Goal: Information Seeking & Learning: Understand process/instructions

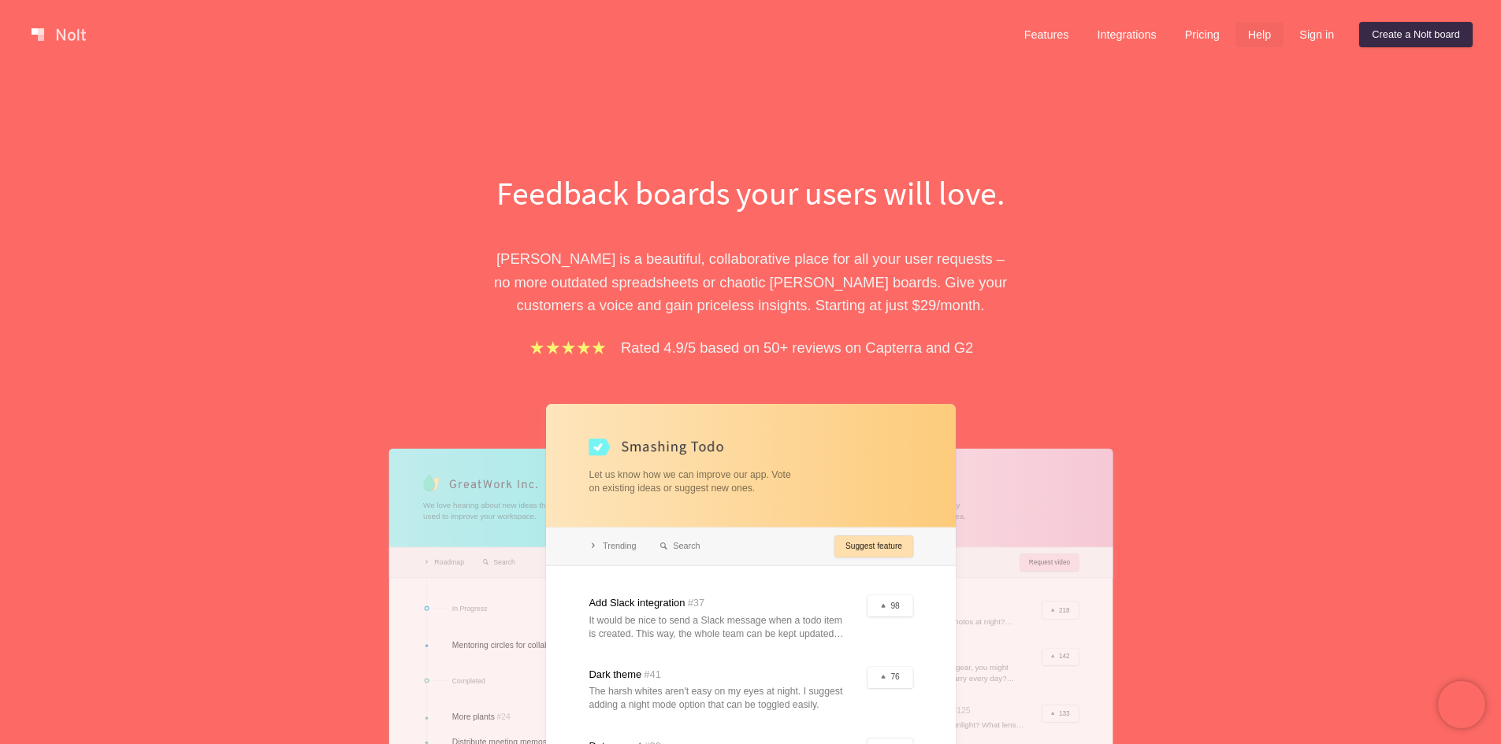
click at [1244, 40] on link "Help" at bounding box center [1259, 34] width 49 height 25
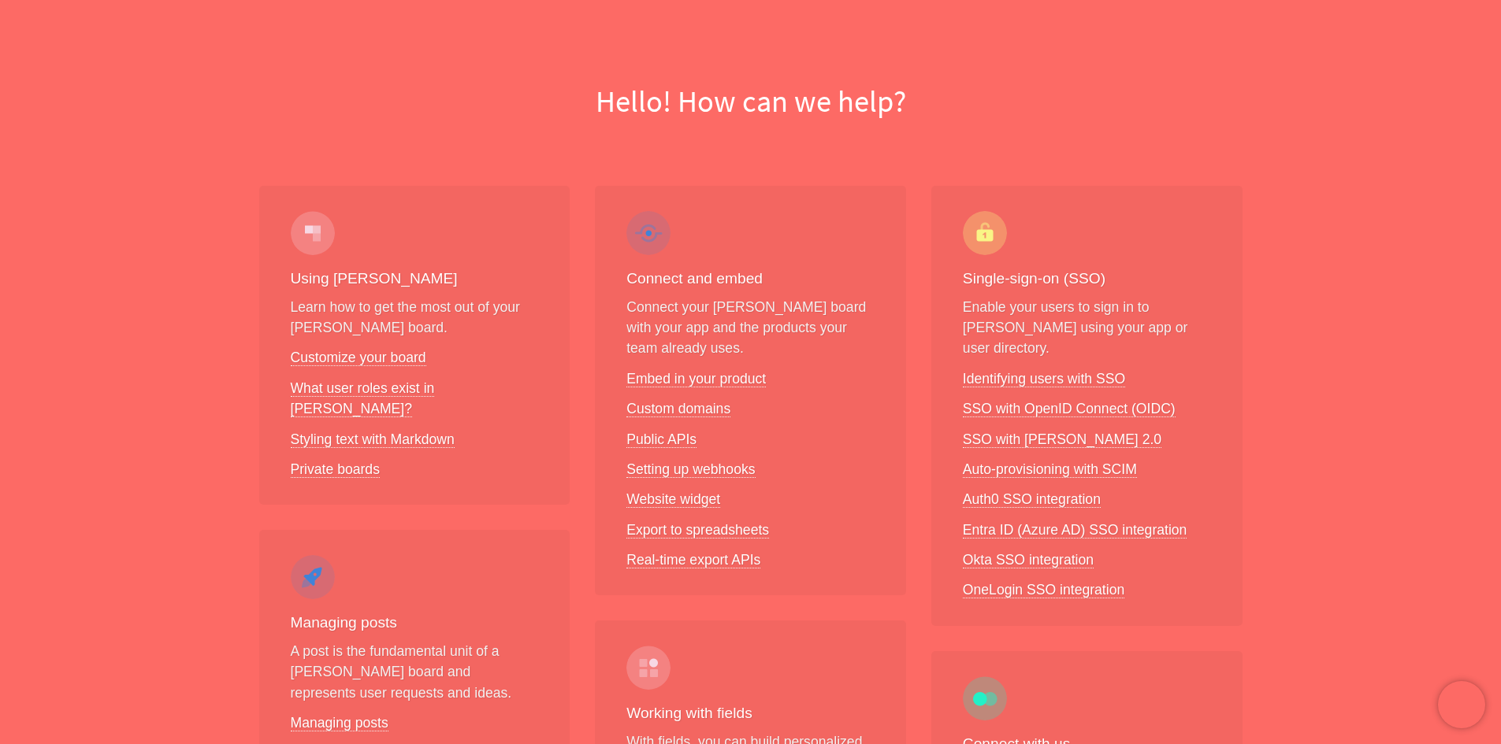
scroll to position [50, 0]
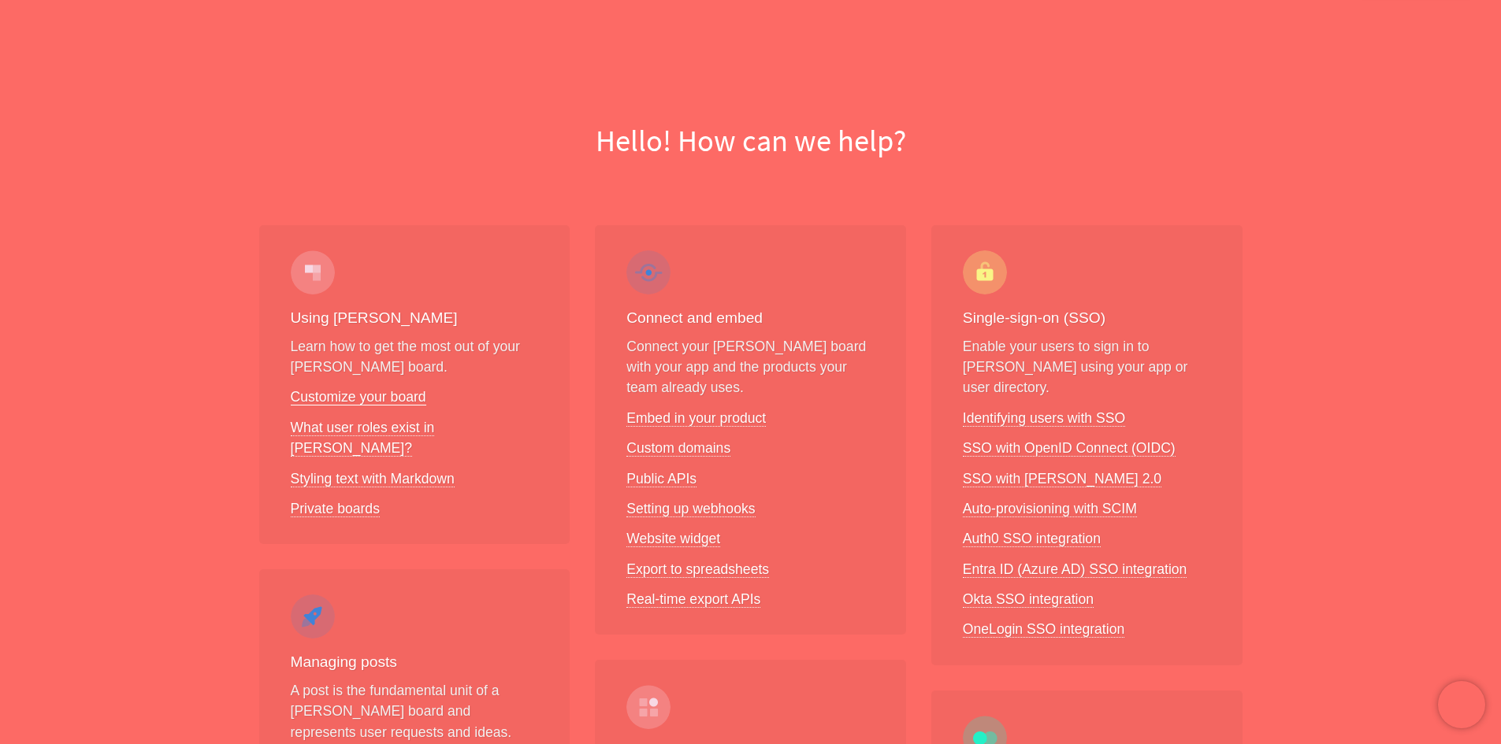
click at [399, 389] on link "Customize your board" at bounding box center [358, 397] width 135 height 17
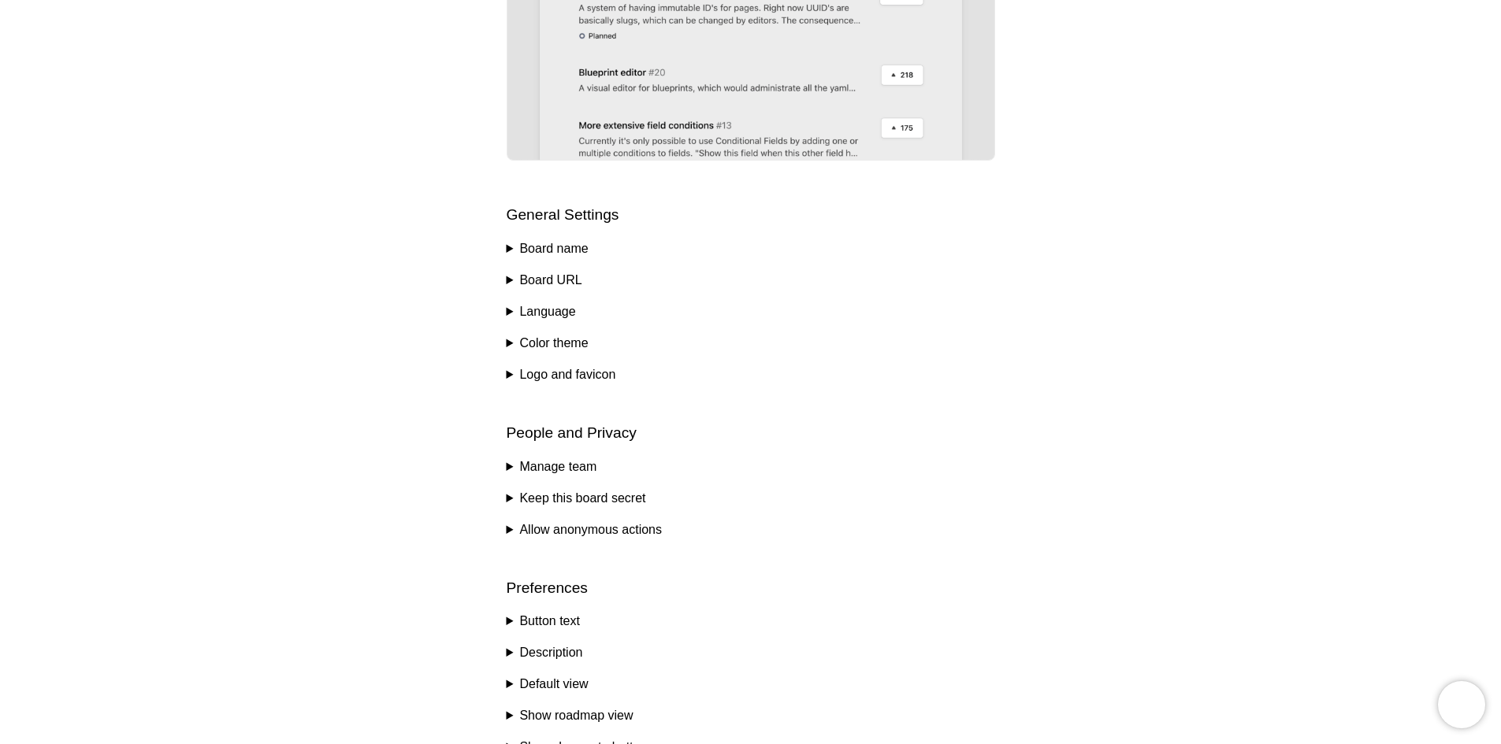
scroll to position [473, 0]
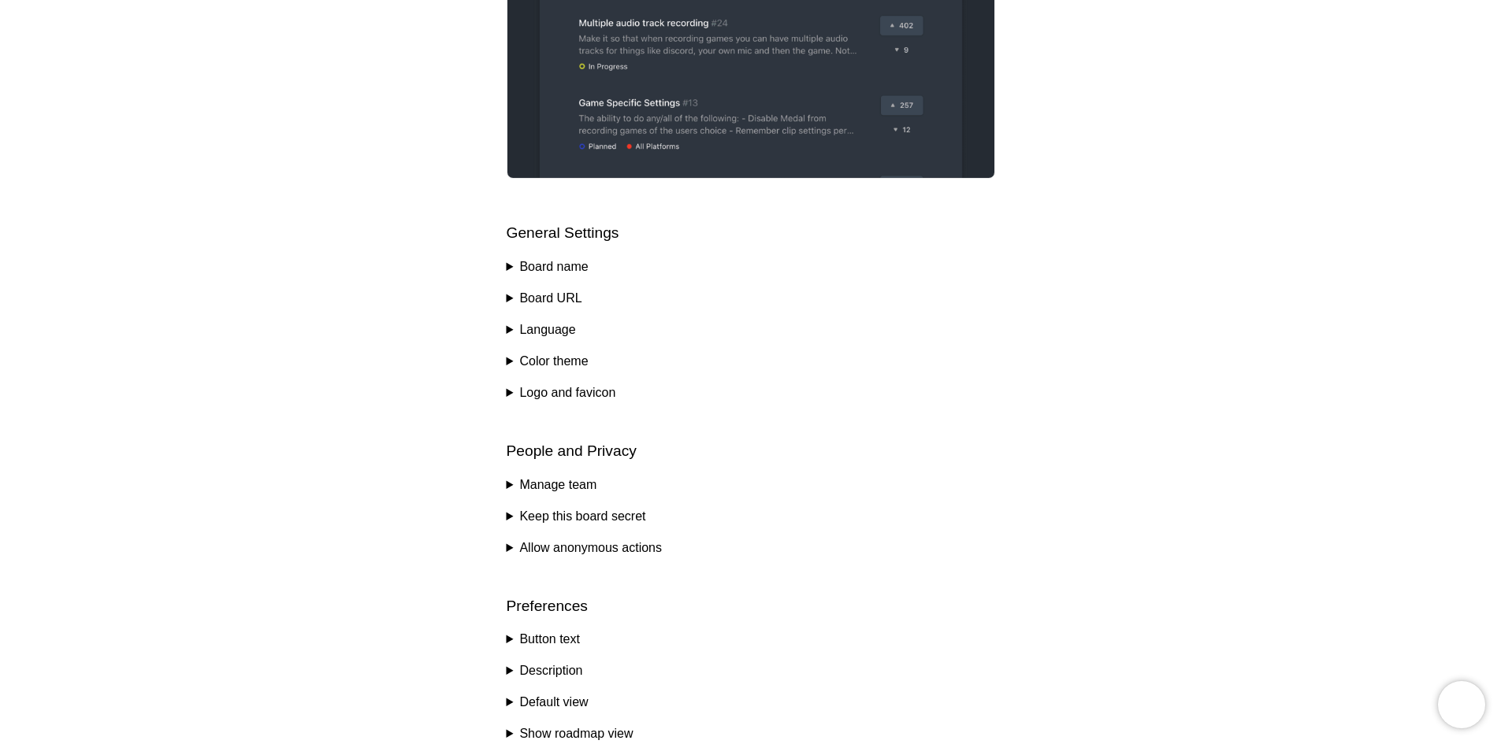
click at [508, 266] on summary "Board name" at bounding box center [750, 267] width 488 height 19
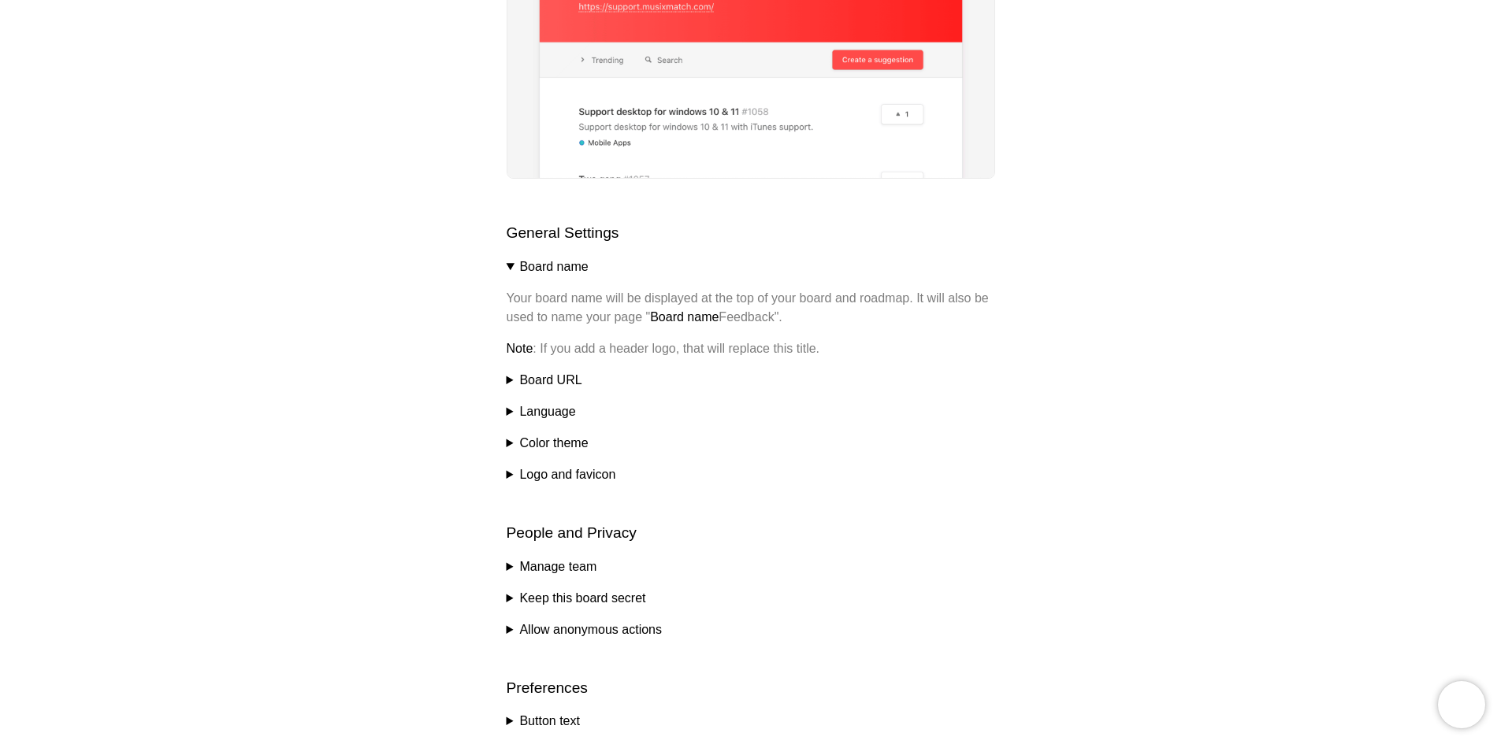
click at [508, 266] on summary "Board name" at bounding box center [750, 267] width 488 height 19
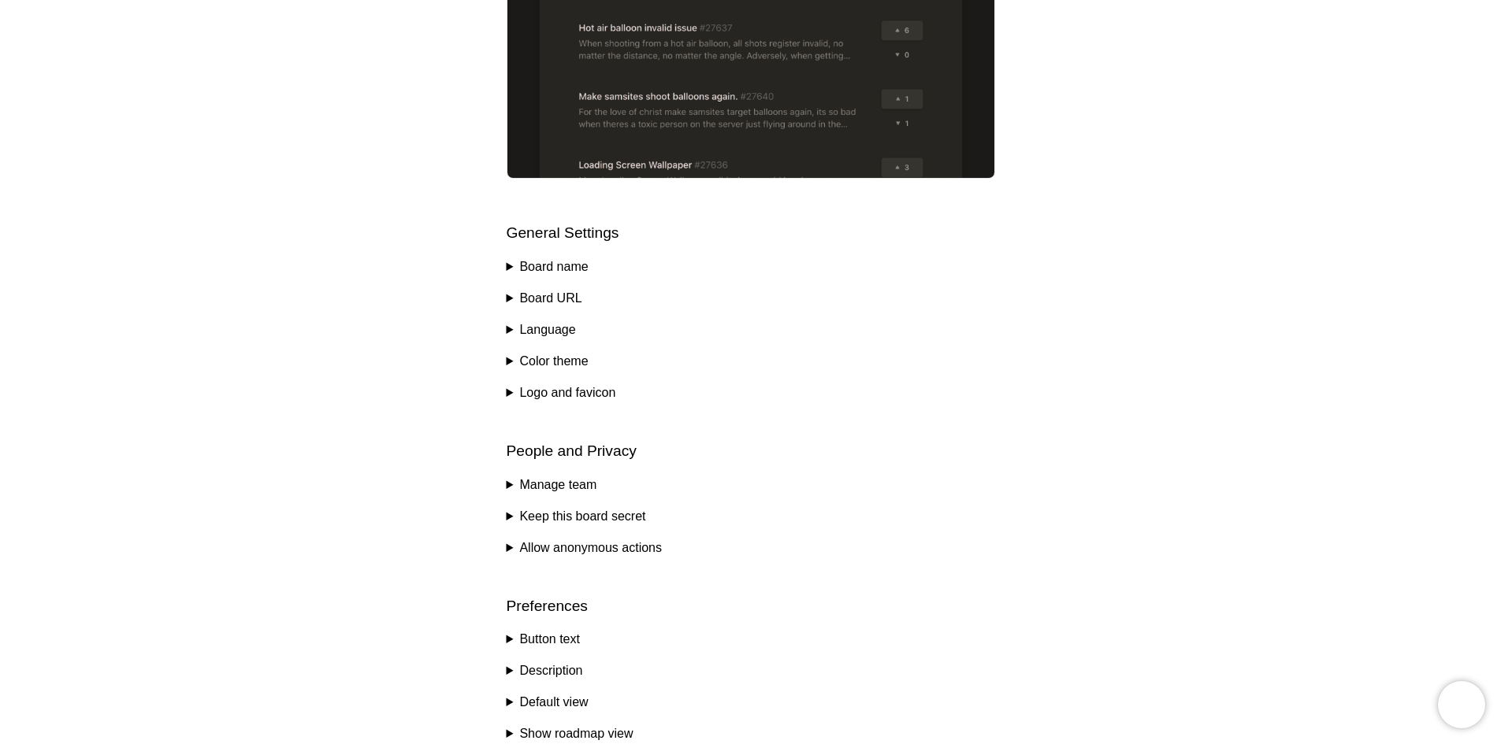
click at [503, 327] on div "Help center Customize your board [PERSON_NAME] offers many customizations to en…" at bounding box center [750, 345] width 1501 height 1497
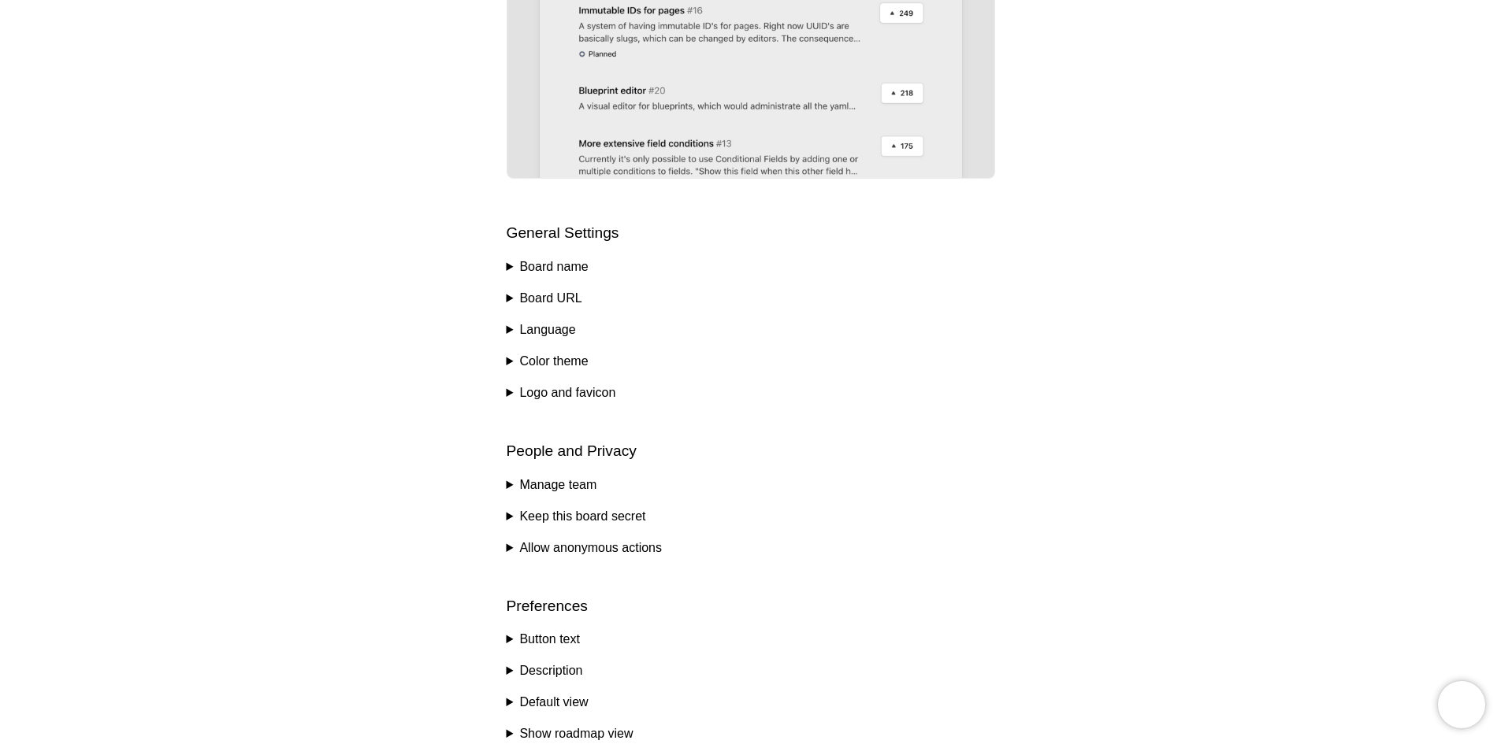
click at [505, 327] on div "Help center Customize your board [PERSON_NAME] offers many customizations to en…" at bounding box center [750, 345] width 1501 height 1497
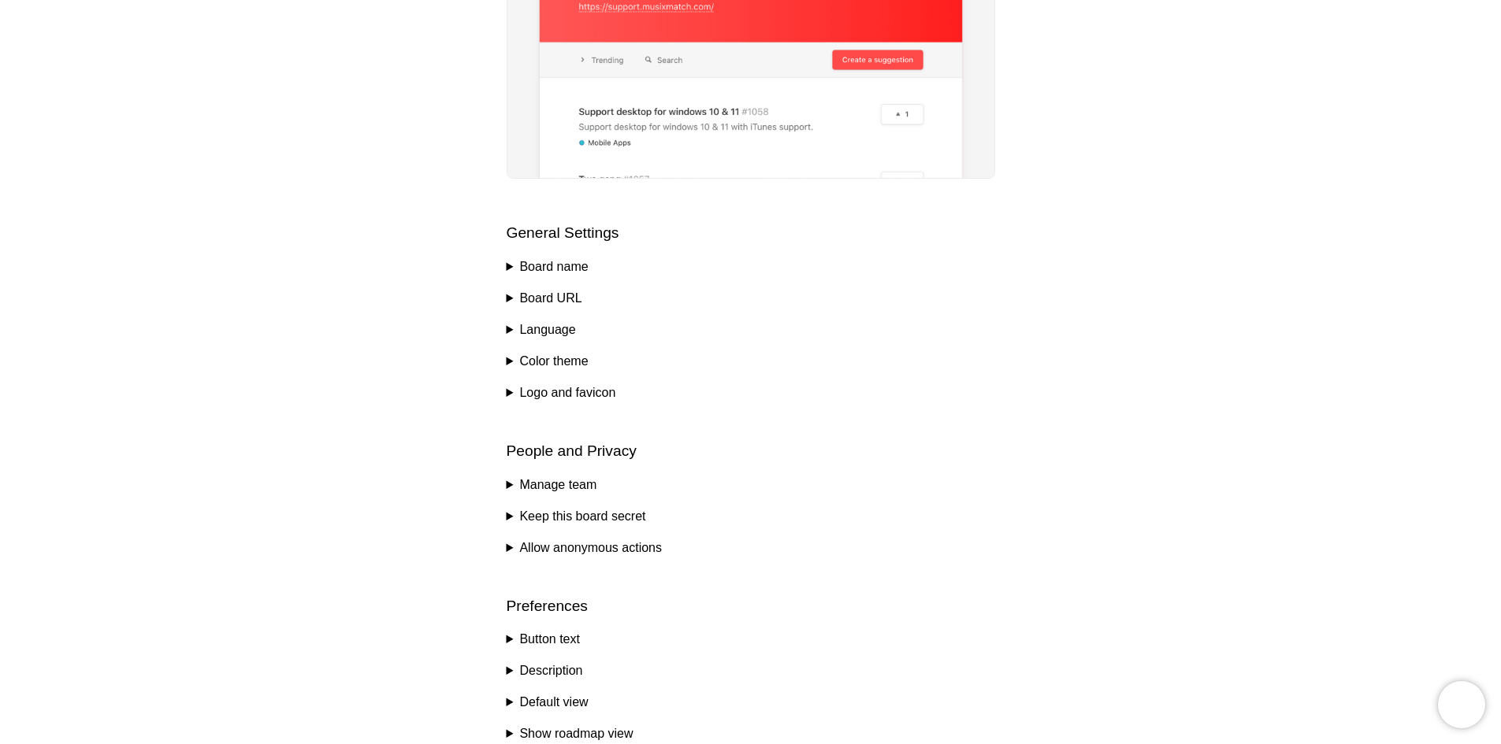
click at [510, 327] on summary "Language" at bounding box center [750, 330] width 488 height 19
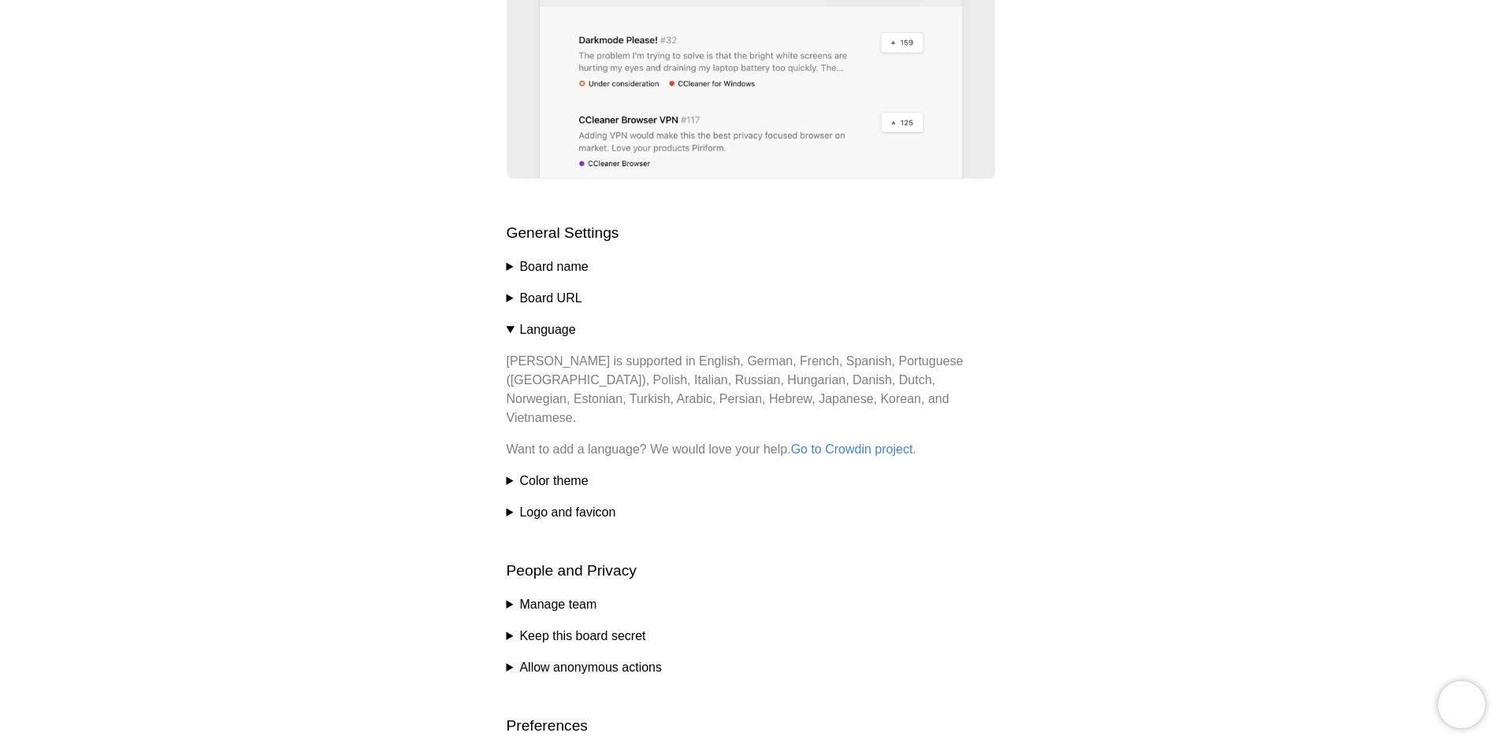
click at [510, 327] on summary "Language" at bounding box center [750, 330] width 488 height 19
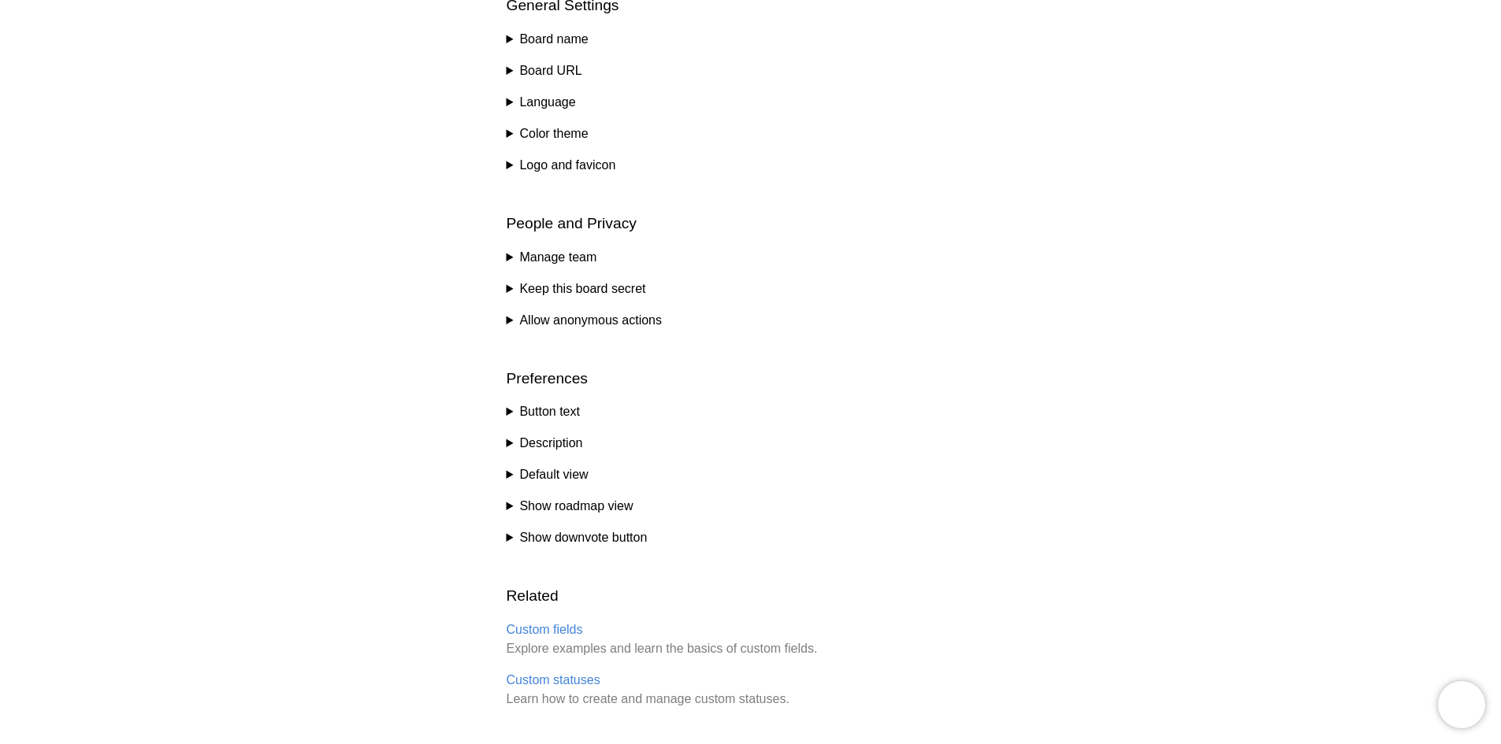
scroll to position [709, 0]
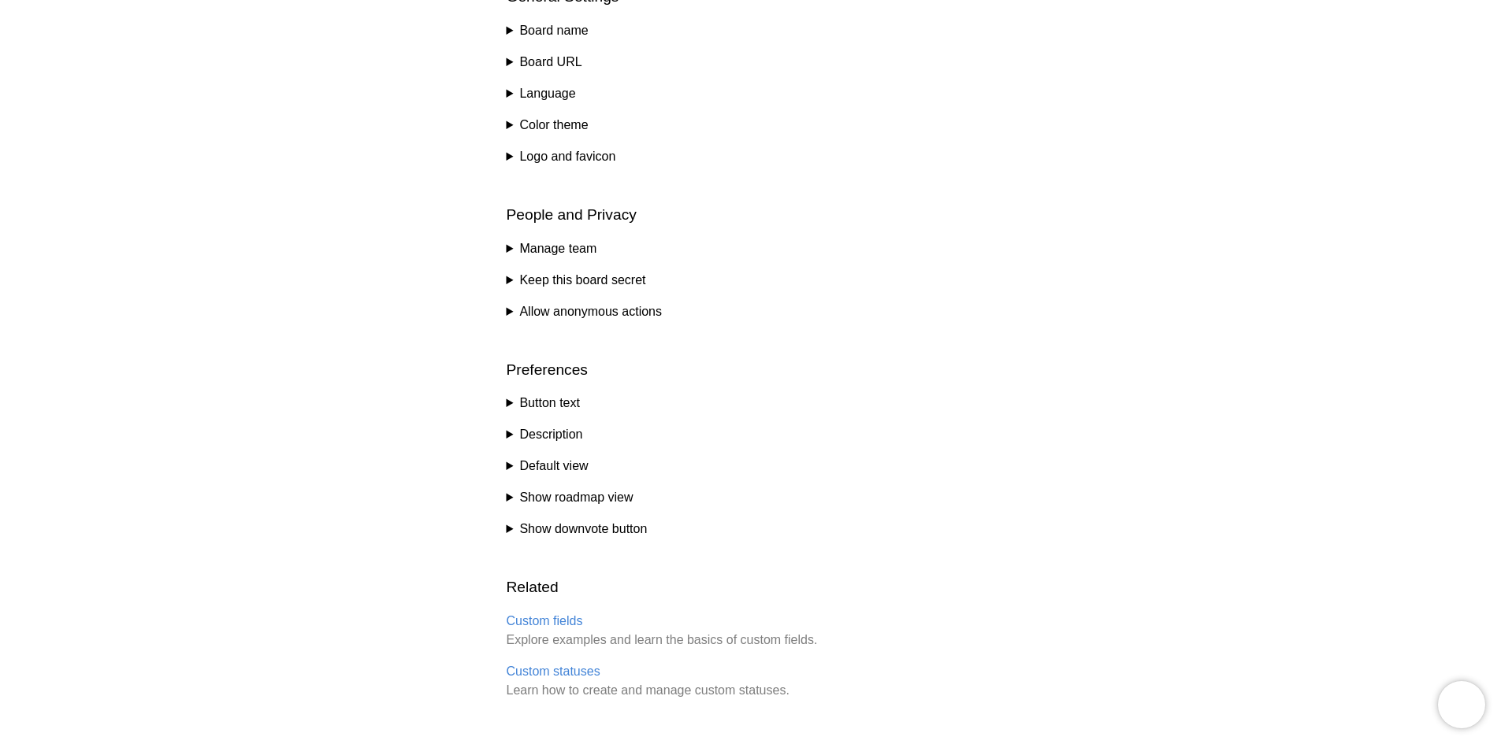
click at [513, 435] on summary "Description" at bounding box center [750, 434] width 488 height 19
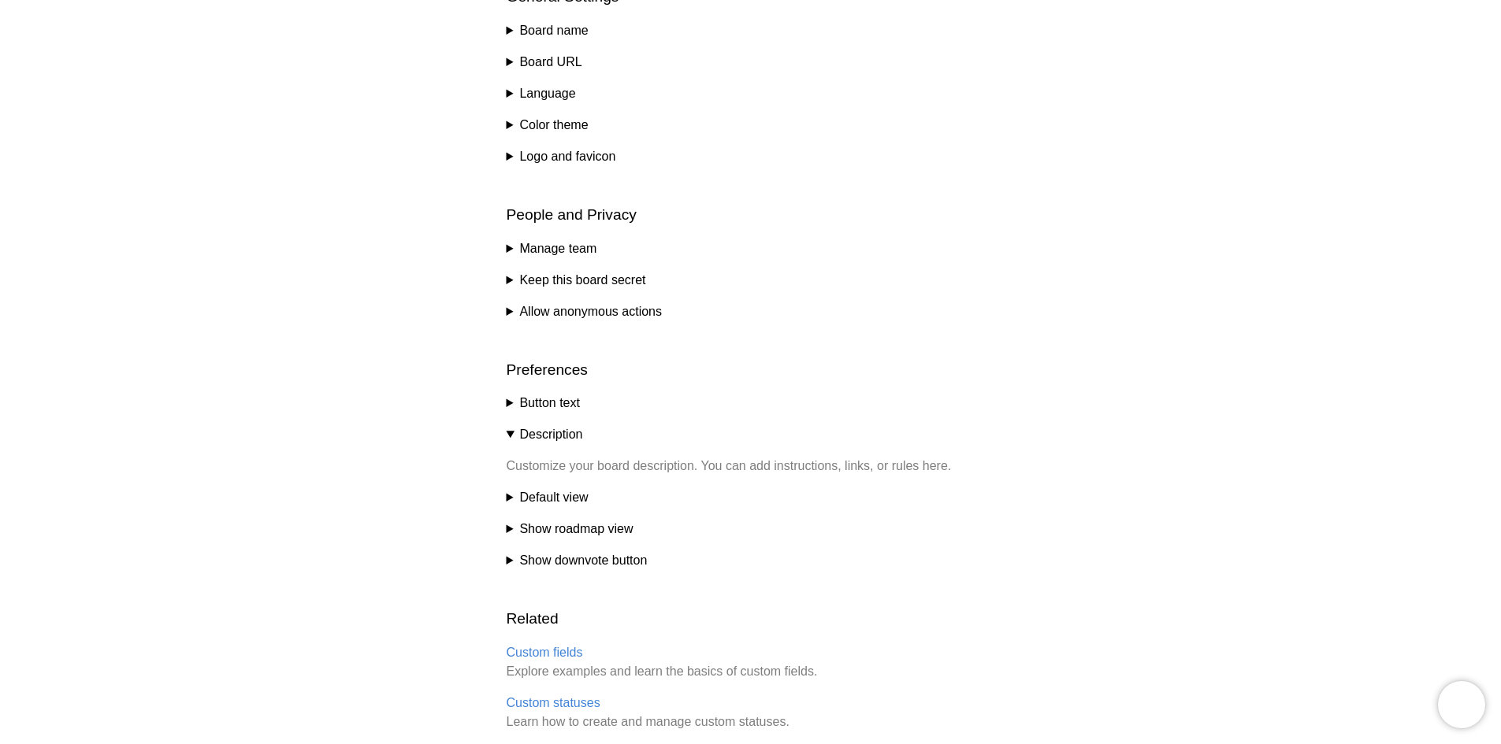
click at [513, 435] on summary "Description" at bounding box center [750, 434] width 488 height 19
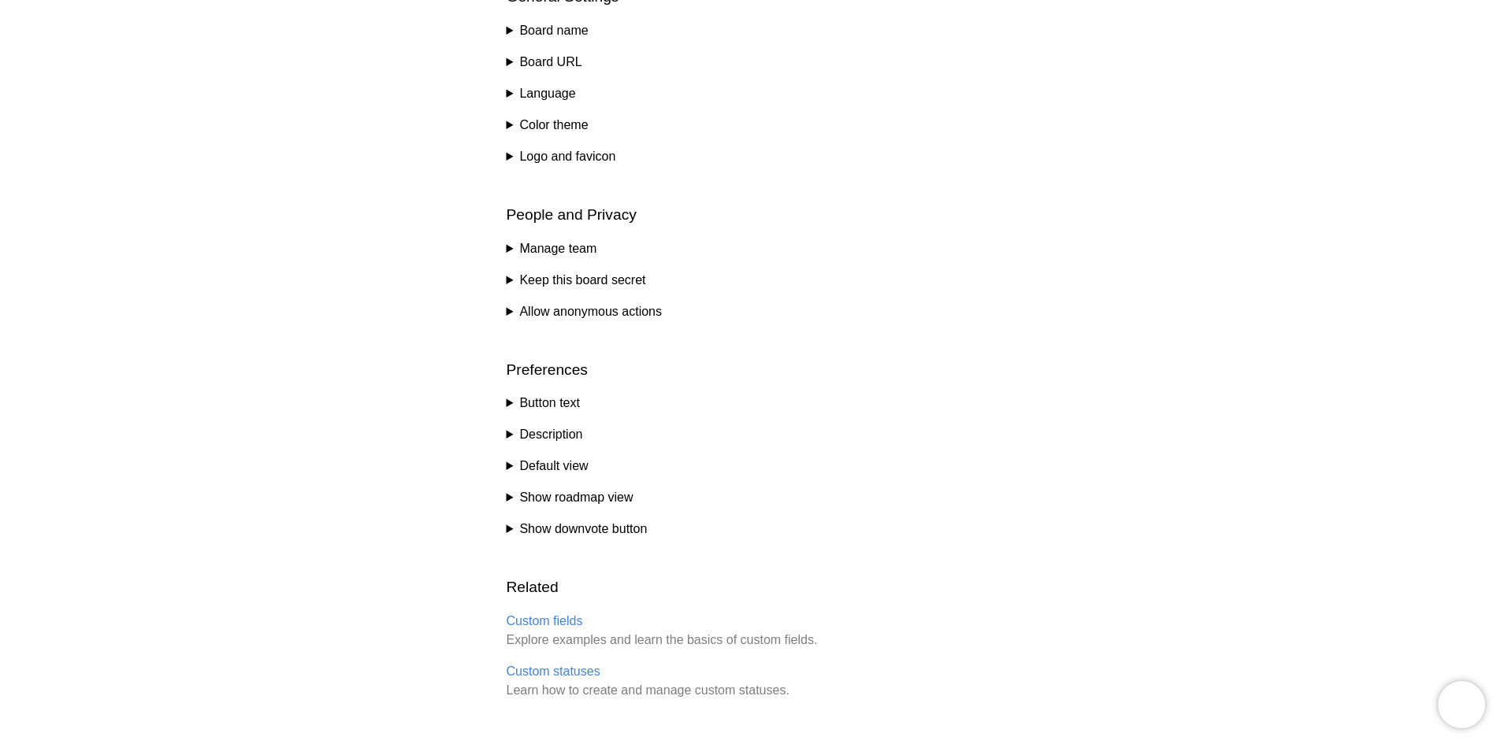
click at [551, 439] on summary "Description" at bounding box center [750, 434] width 488 height 19
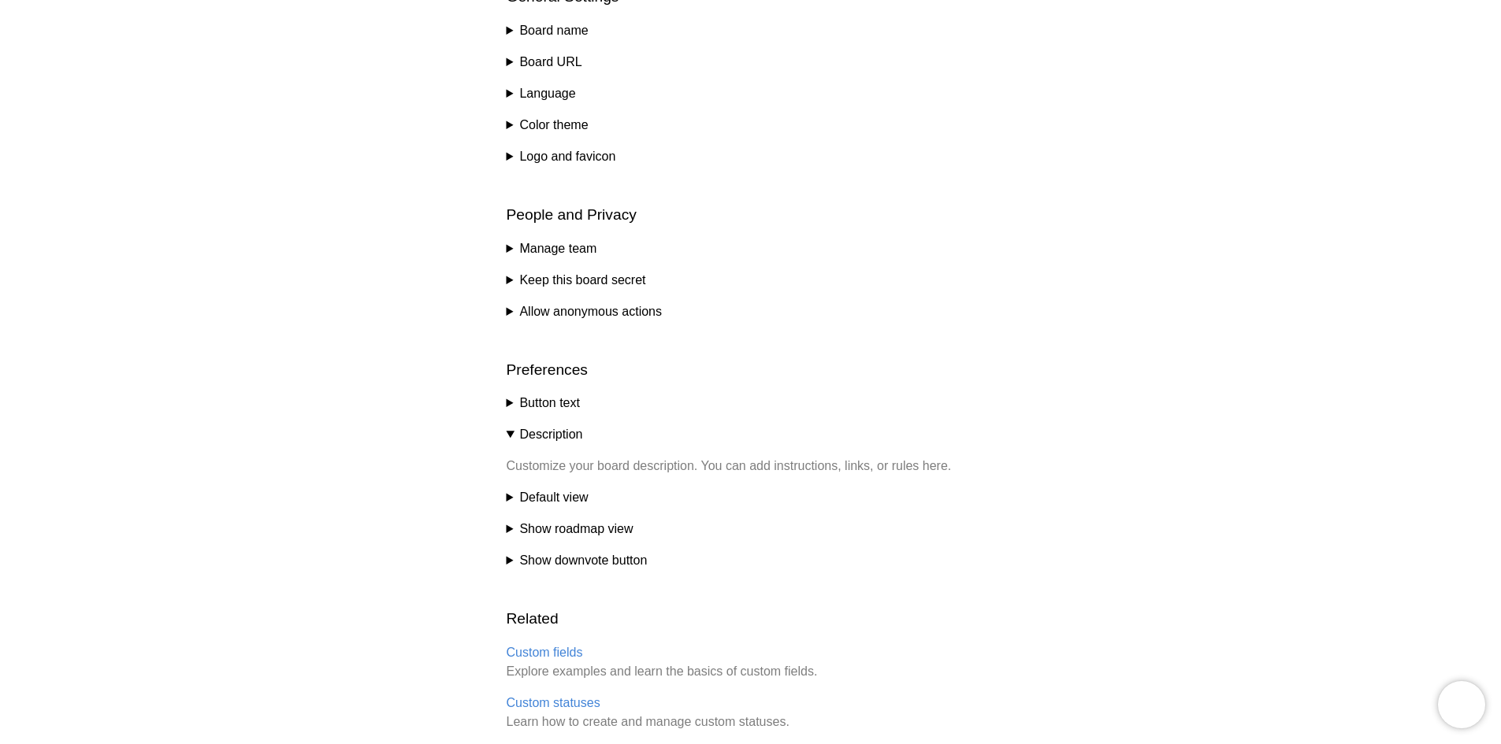
click at [551, 439] on summary "Description" at bounding box center [750, 434] width 488 height 19
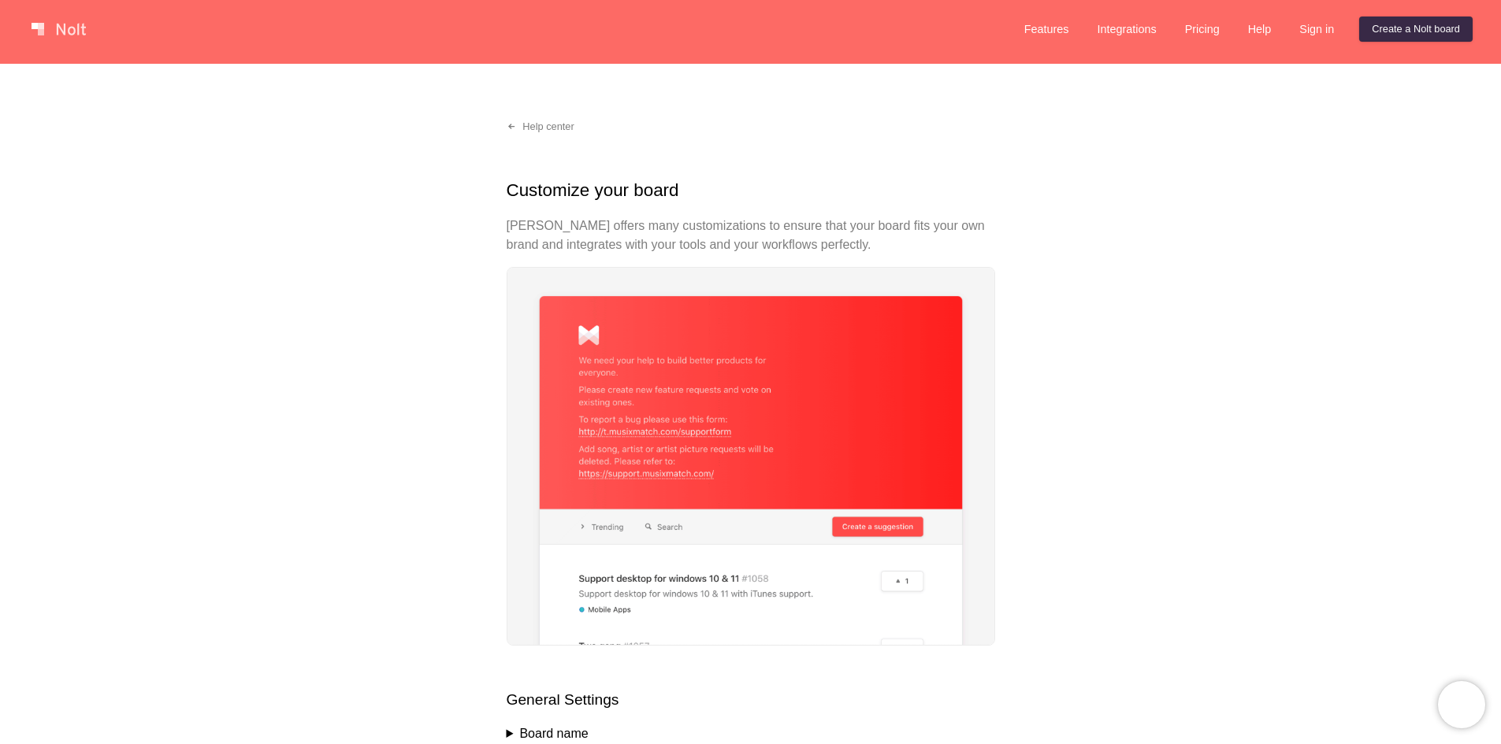
scroll to position [0, 0]
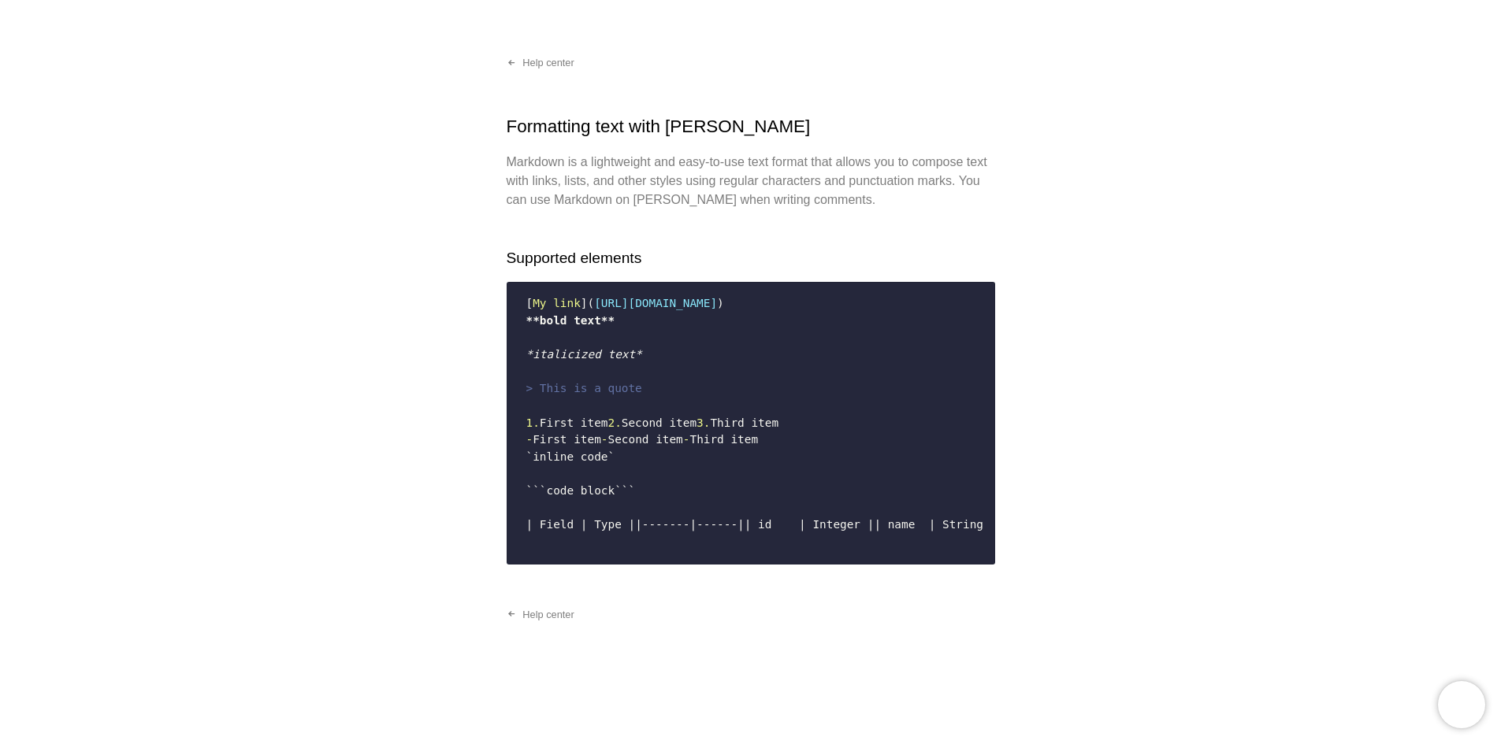
scroll to position [236, 0]
